Goal: Find specific page/section: Find specific page/section

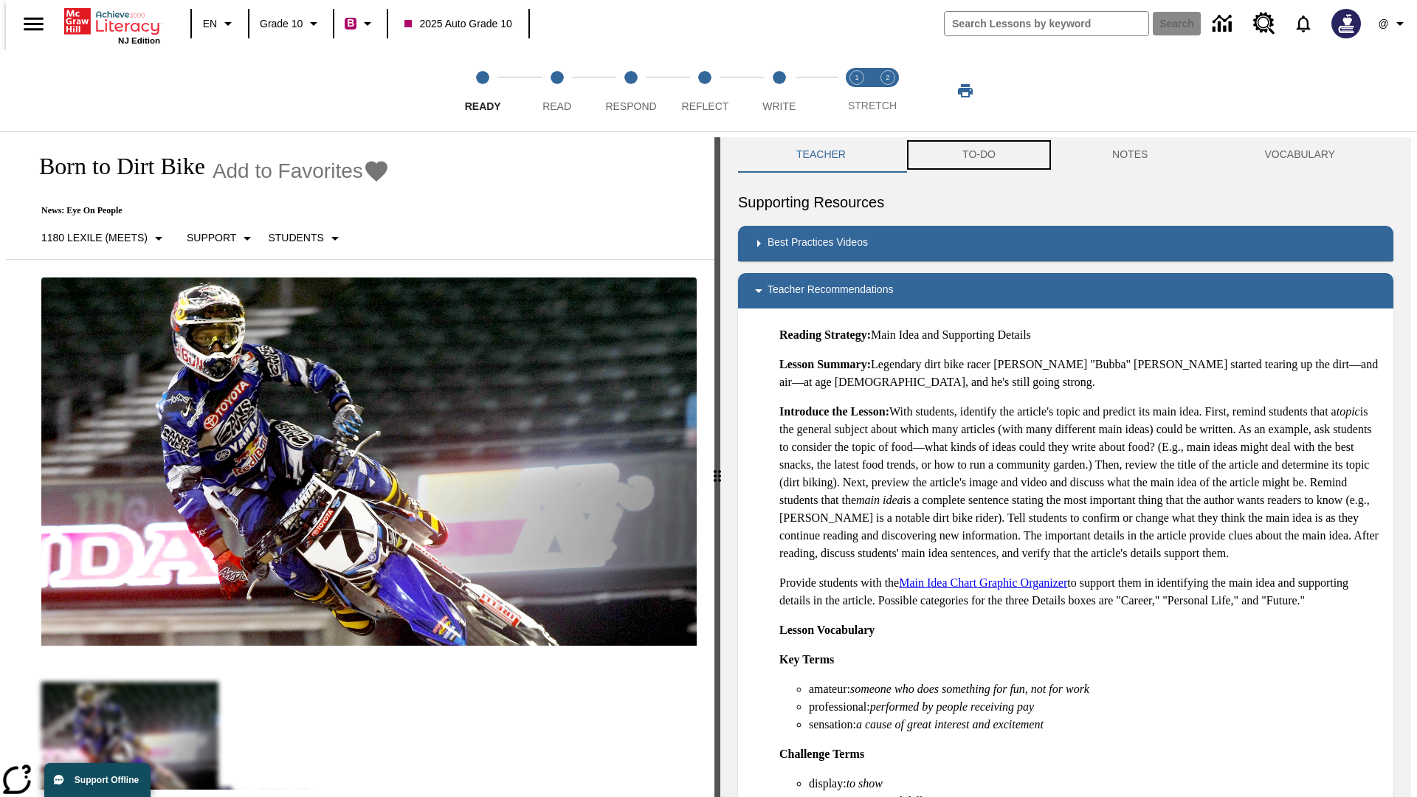
click at [978, 155] on button "TO-DO" at bounding box center [979, 154] width 150 height 35
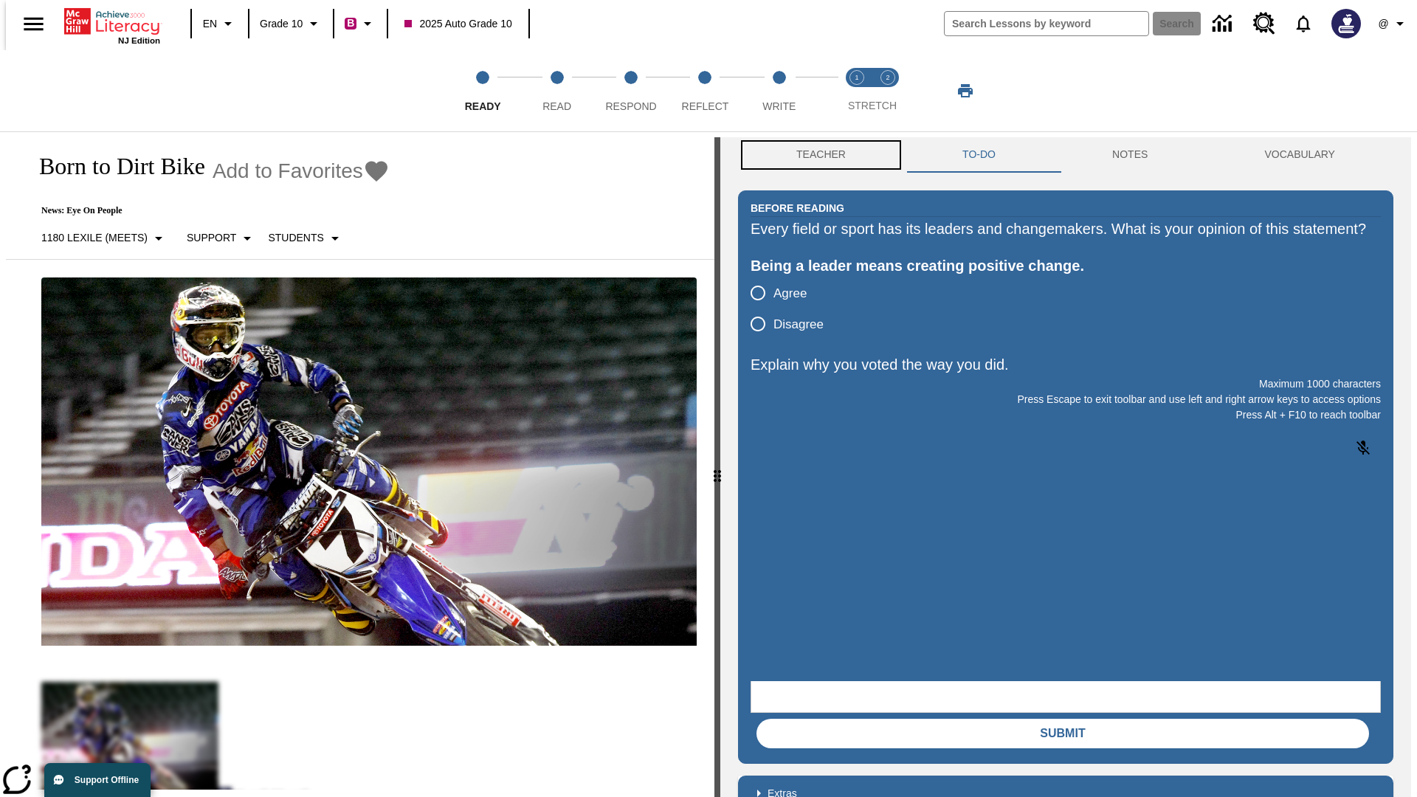
scroll to position [1, 0]
